Goal: Task Accomplishment & Management: Manage account settings

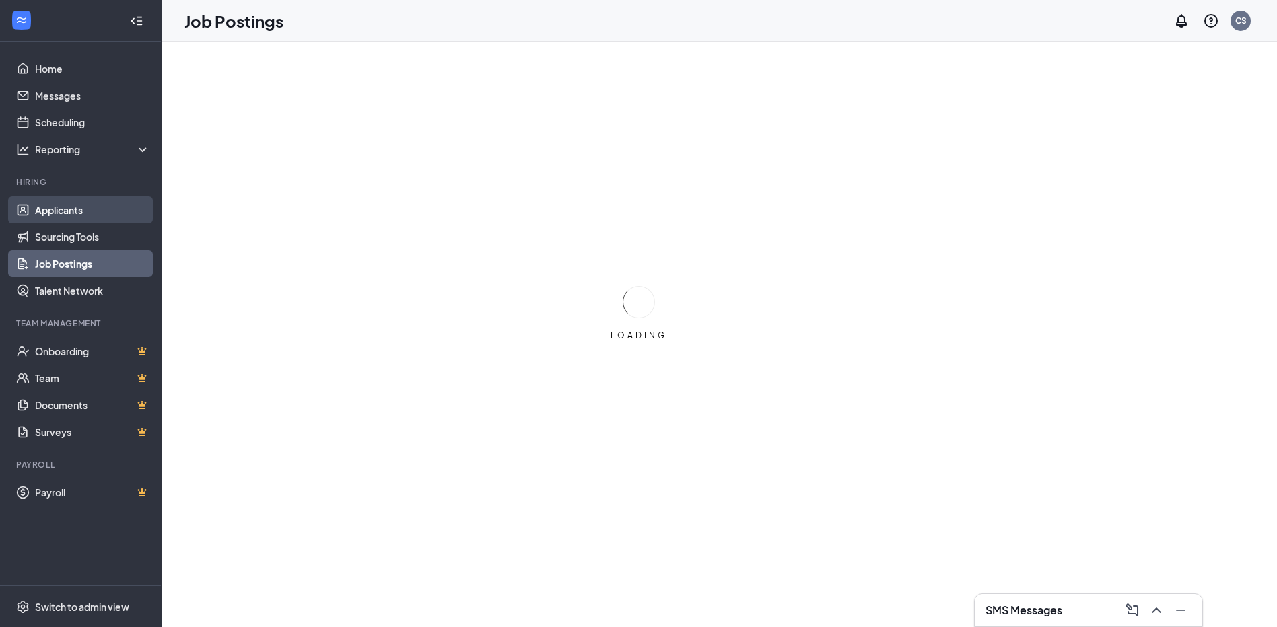
click at [65, 212] on link "Applicants" at bounding box center [92, 210] width 115 height 27
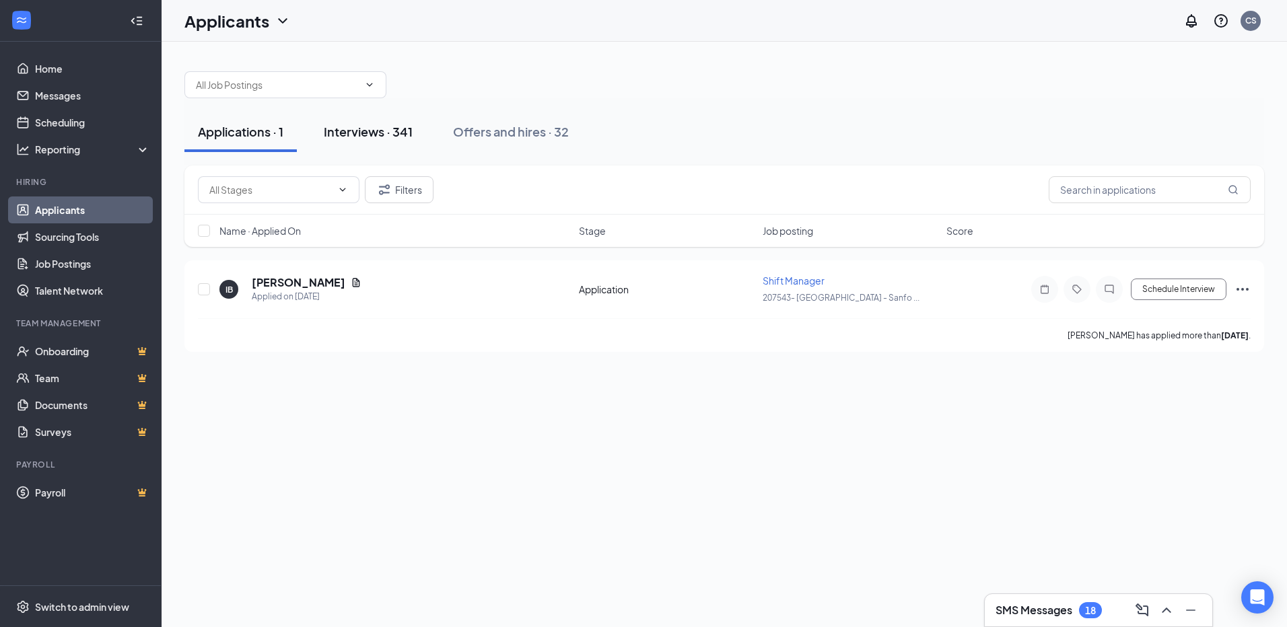
click at [394, 132] on div "Interviews · 341" at bounding box center [368, 131] width 89 height 17
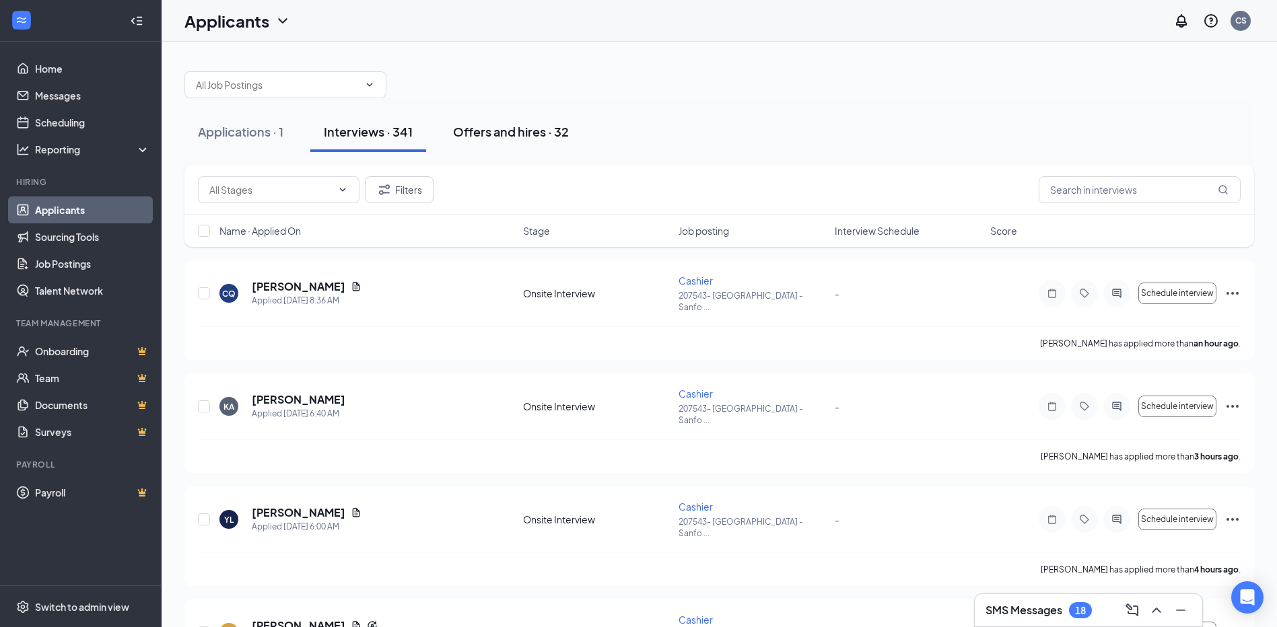
click at [511, 129] on div "Offers and hires · 32" at bounding box center [511, 131] width 116 height 17
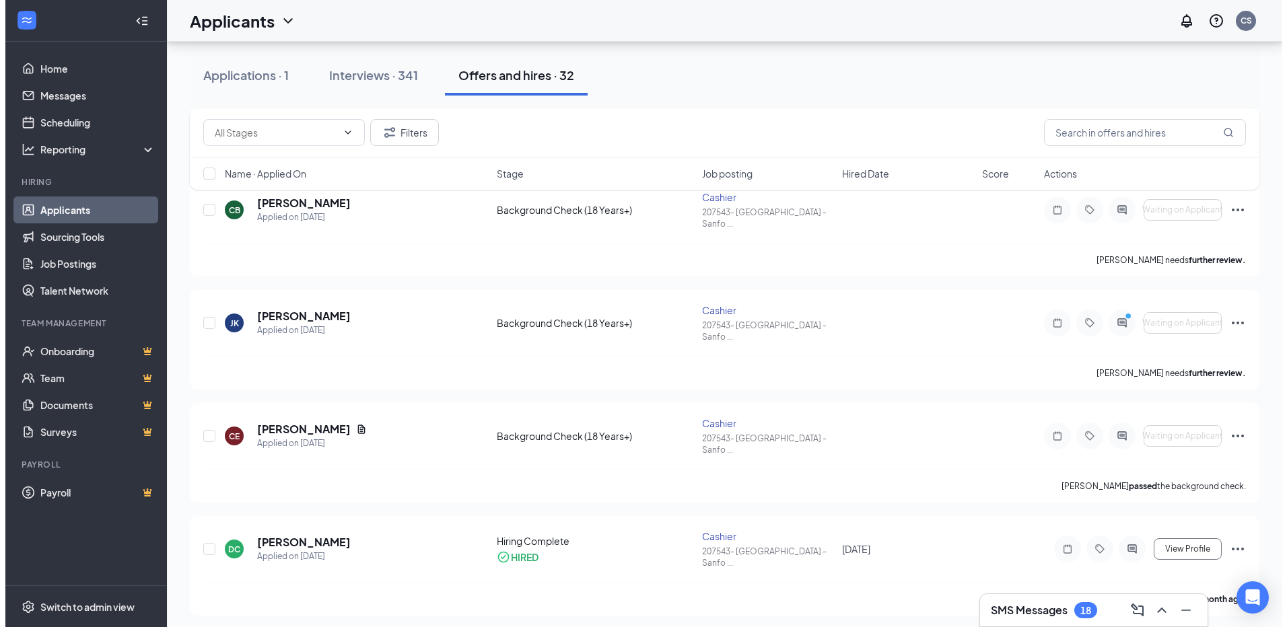
scroll to position [943, 0]
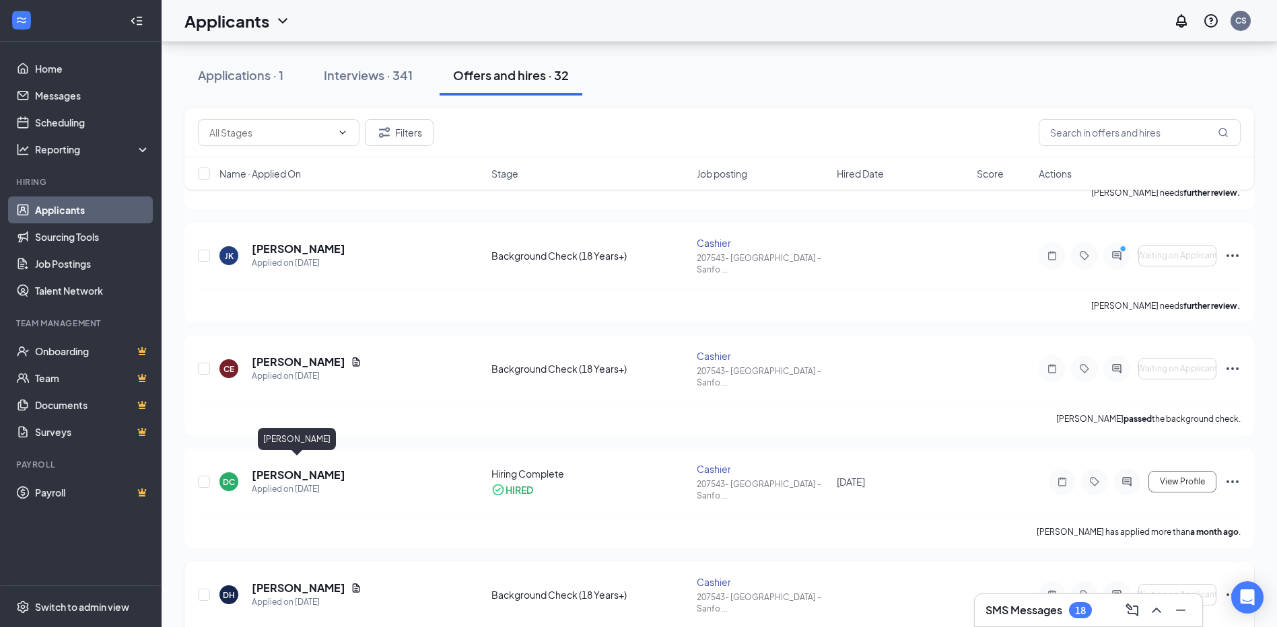
click at [279, 581] on h5 "[PERSON_NAME]" at bounding box center [299, 588] width 94 height 15
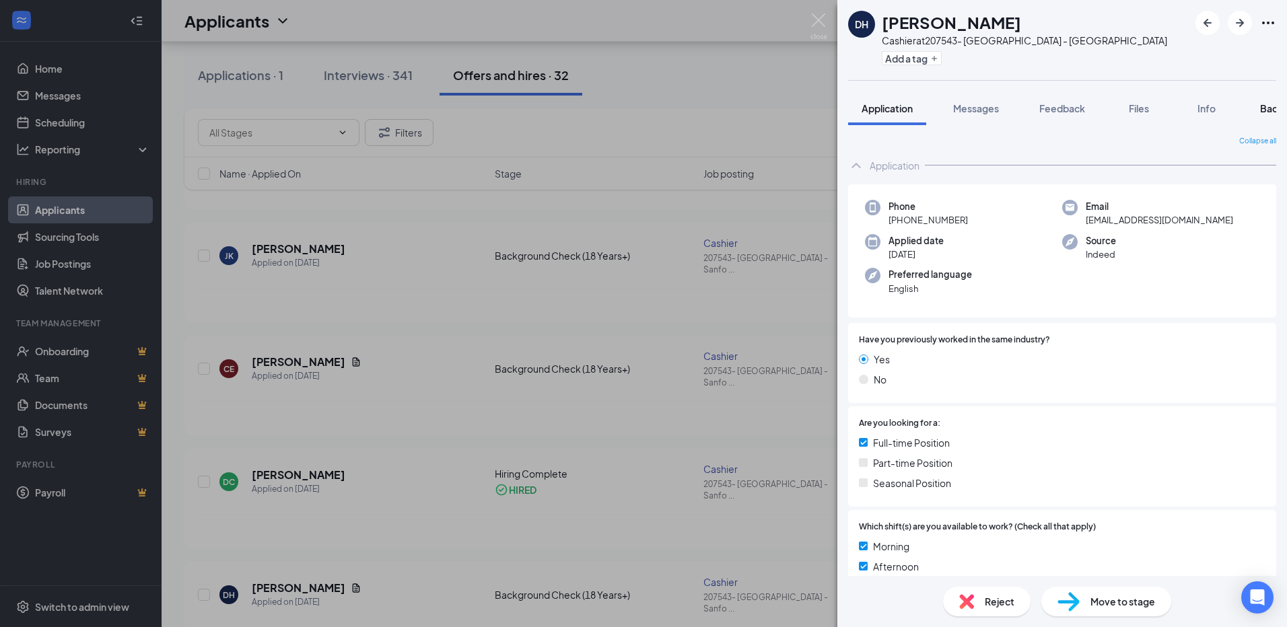
click at [1266, 112] on span "Background" at bounding box center [1287, 108] width 55 height 12
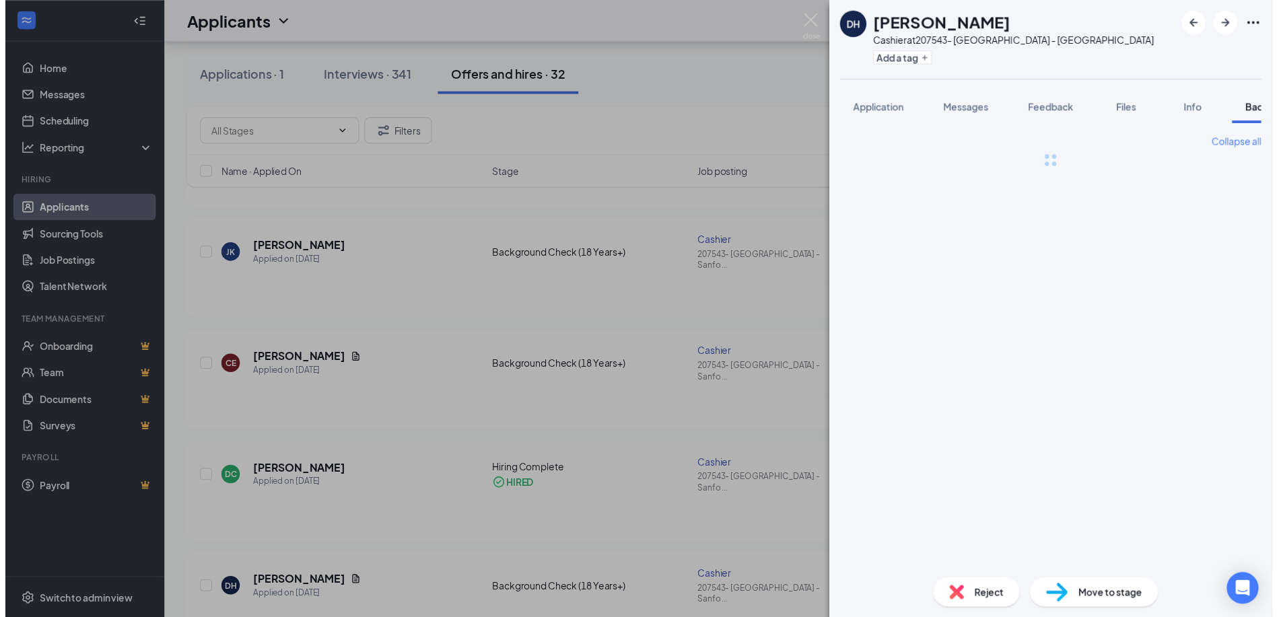
scroll to position [0, 53]
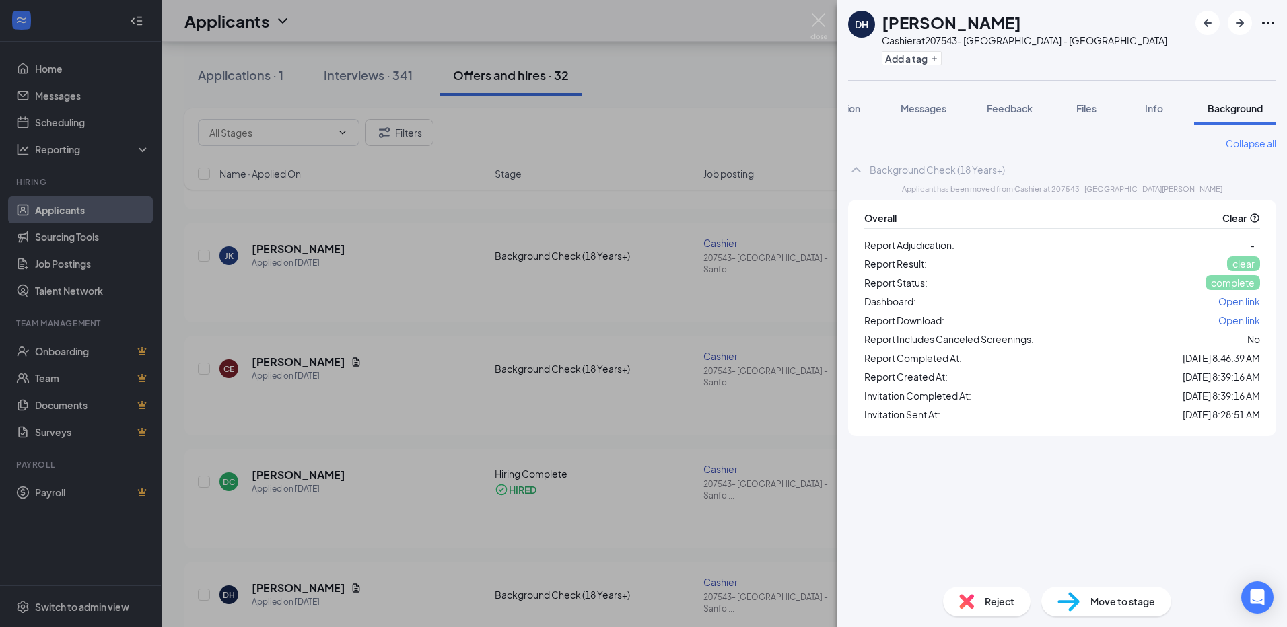
click at [1239, 321] on span "Open link" at bounding box center [1240, 320] width 42 height 12
click at [821, 24] on img at bounding box center [819, 26] width 17 height 26
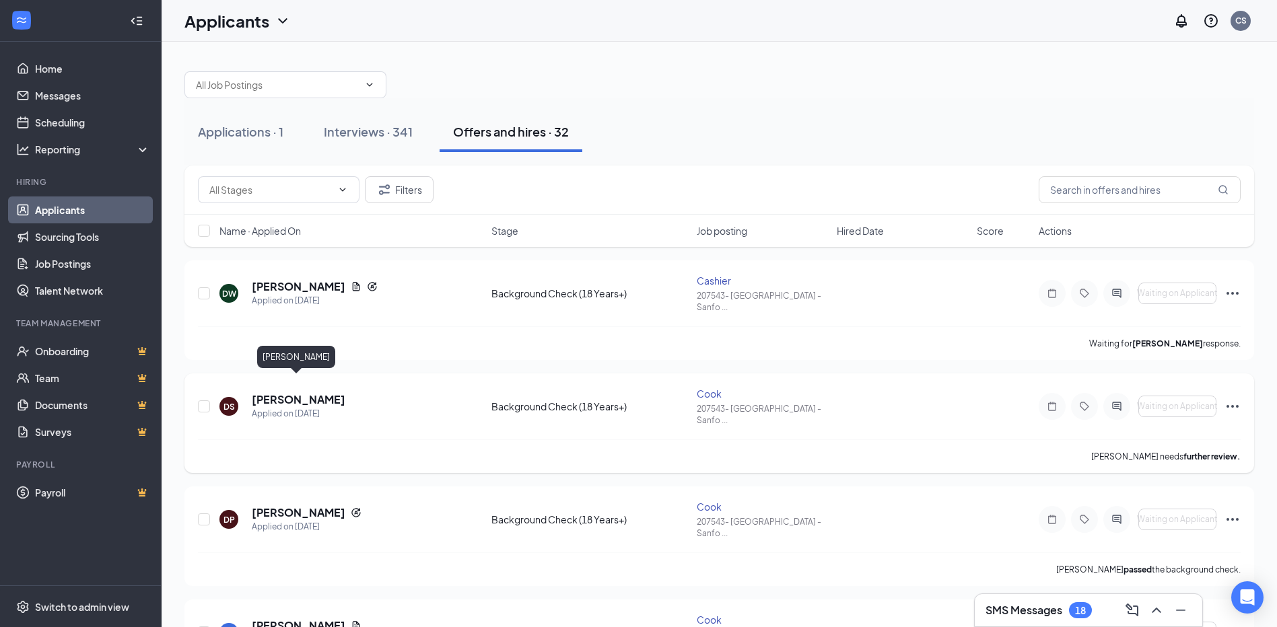
click at [303, 392] on h5 "[PERSON_NAME]" at bounding box center [299, 399] width 94 height 15
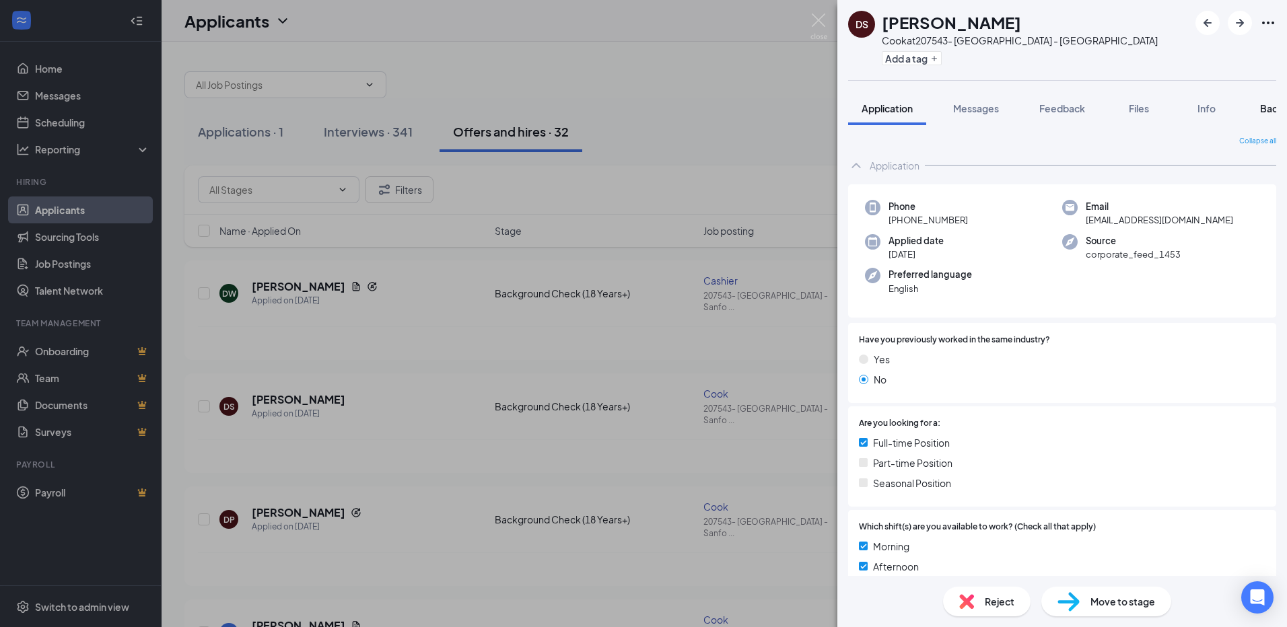
click at [1272, 111] on span "Background" at bounding box center [1287, 108] width 55 height 12
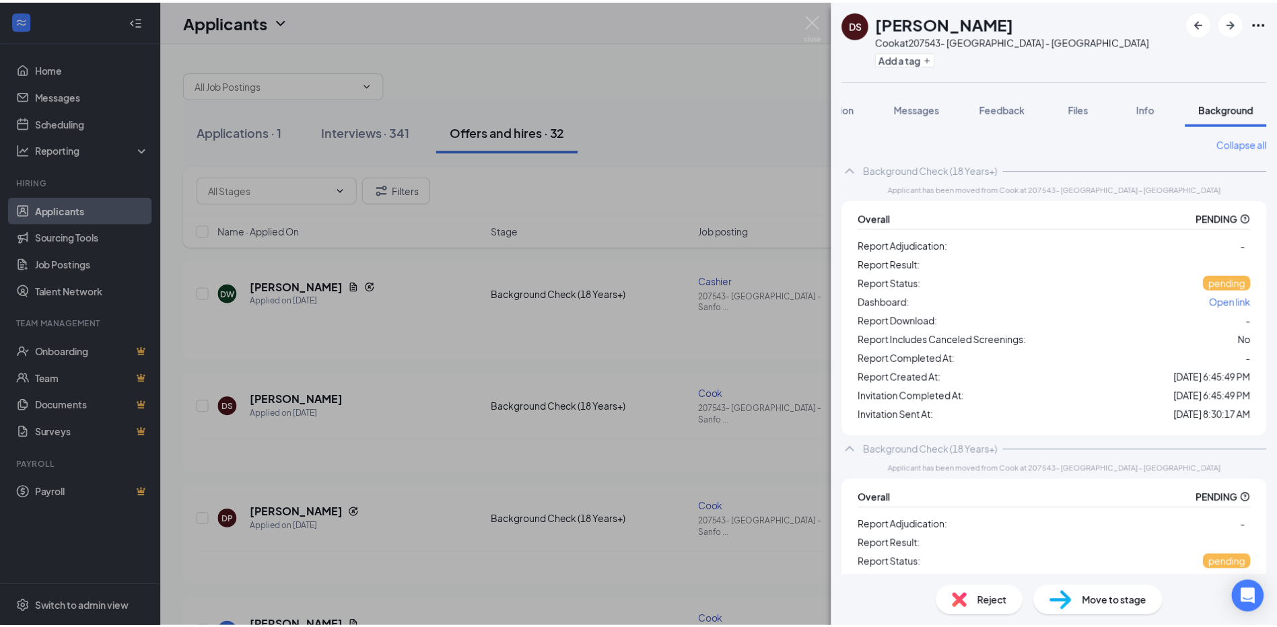
scroll to position [141, 0]
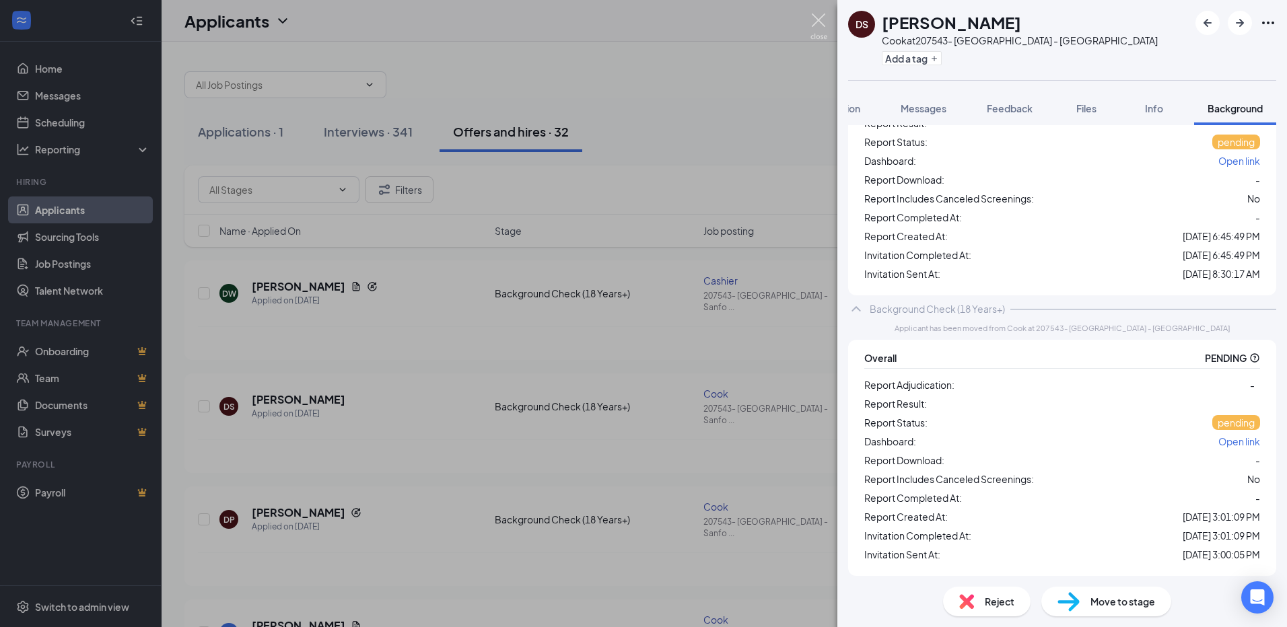
click at [811, 25] on img at bounding box center [819, 26] width 17 height 26
